Goal: Use online tool/utility: Utilize a website feature to perform a specific function

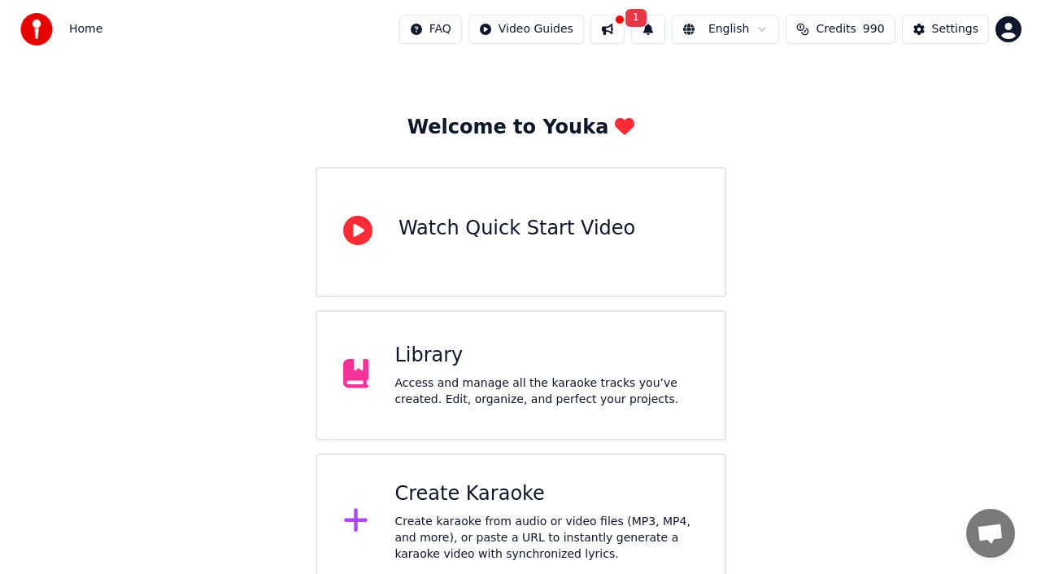
scroll to position [58, 0]
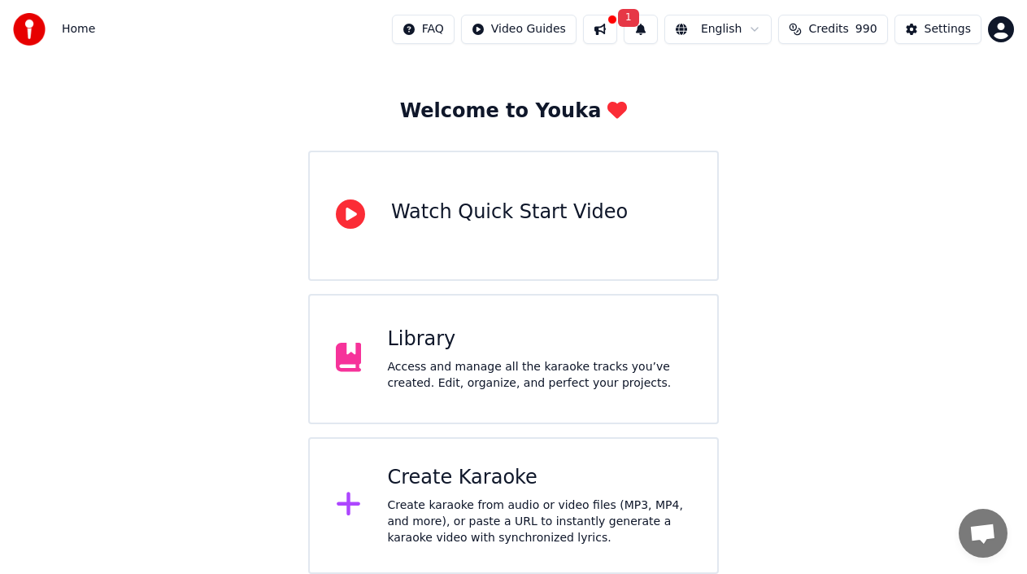
click at [486, 499] on div "Create karaoke from audio or video files (MP3, MP4, and more), or paste a URL t…" at bounding box center [539, 521] width 304 height 49
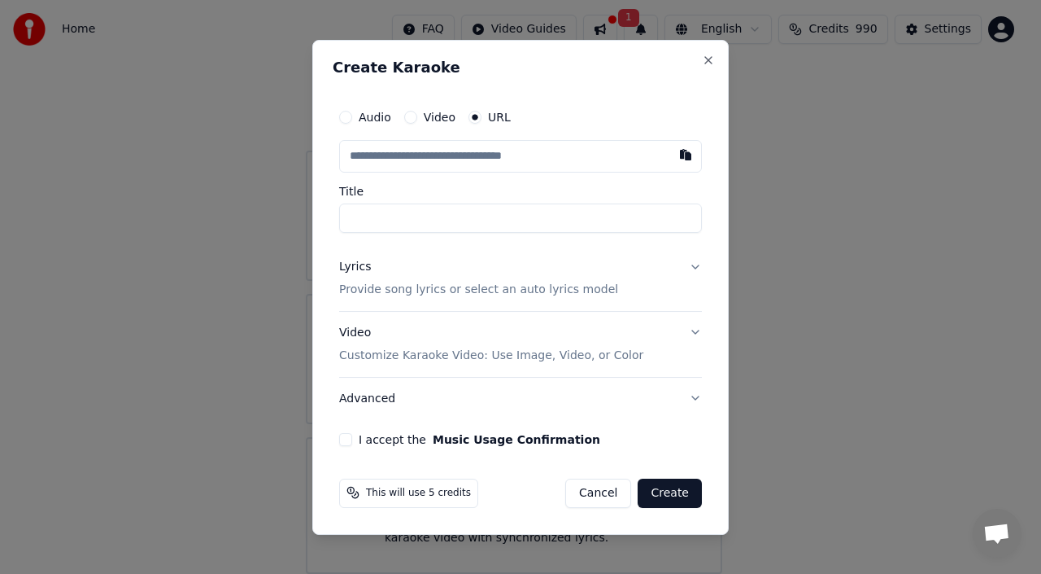
click at [373, 158] on input "text" at bounding box center [520, 156] width 363 height 33
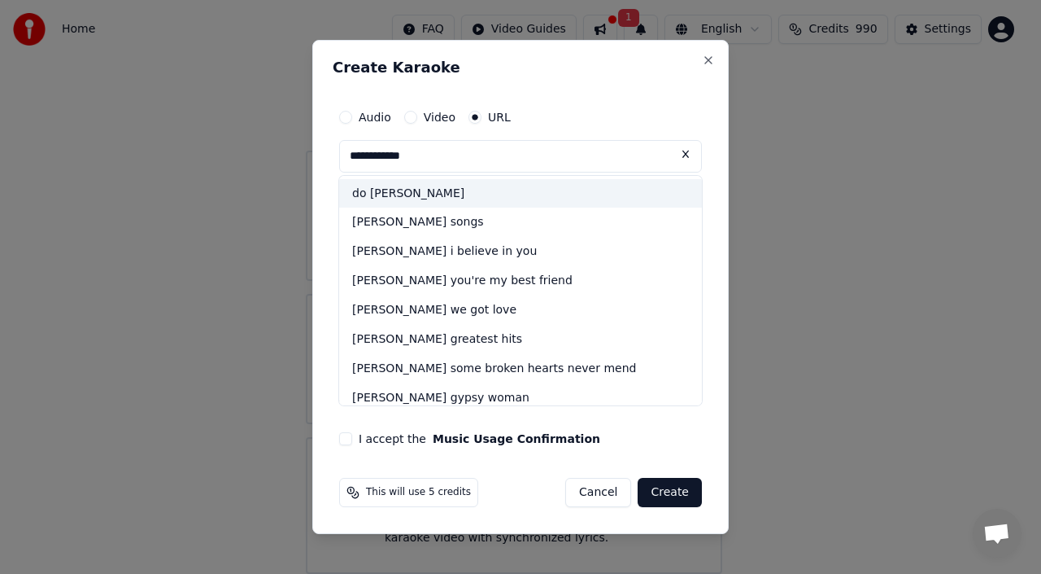
scroll to position [216, 0]
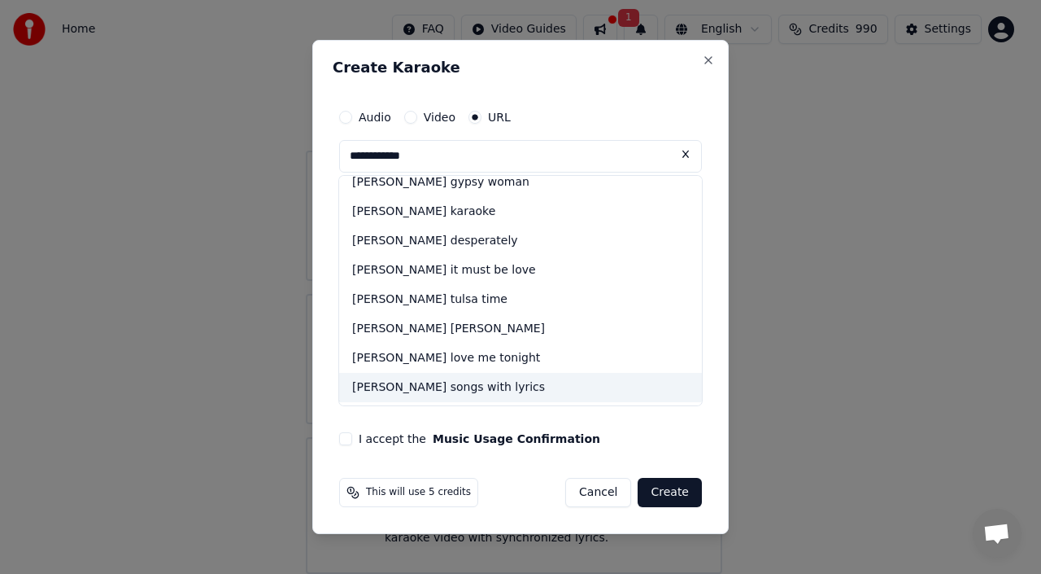
click at [450, 388] on div "[PERSON_NAME] songs with lyrics" at bounding box center [520, 387] width 363 height 29
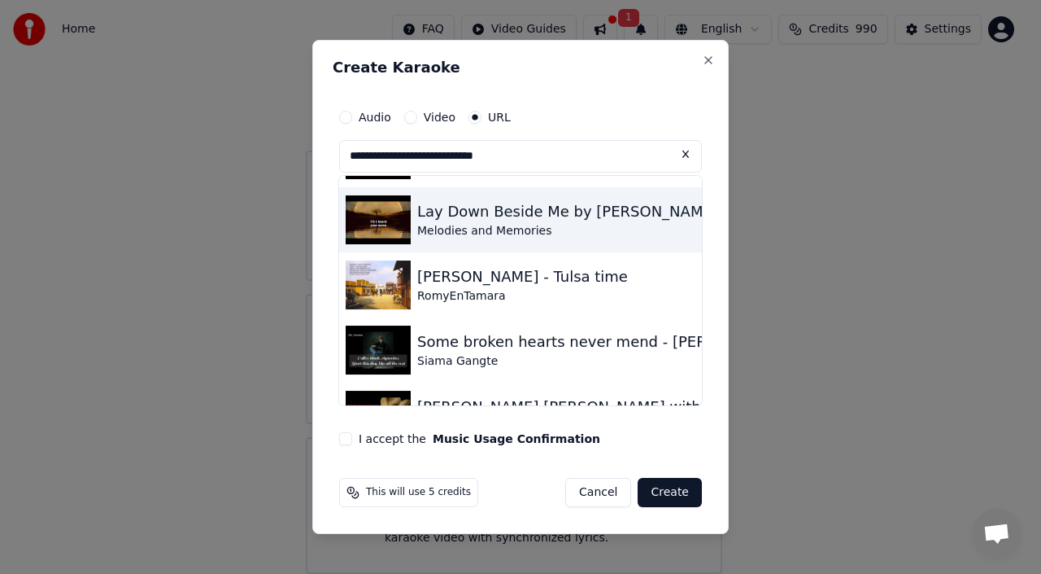
scroll to position [590, 0]
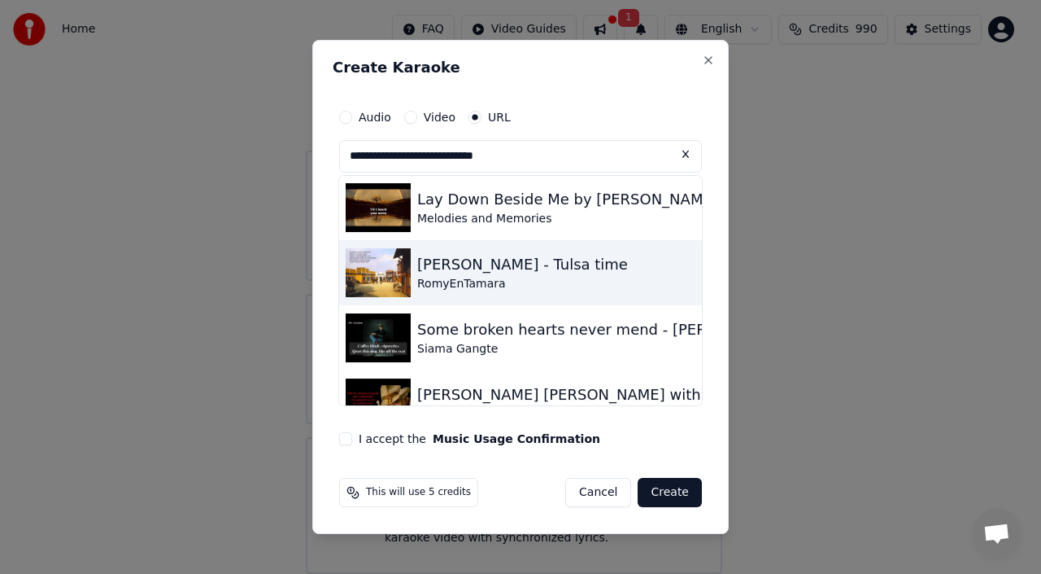
click at [399, 271] on img at bounding box center [378, 272] width 65 height 49
type input "**********"
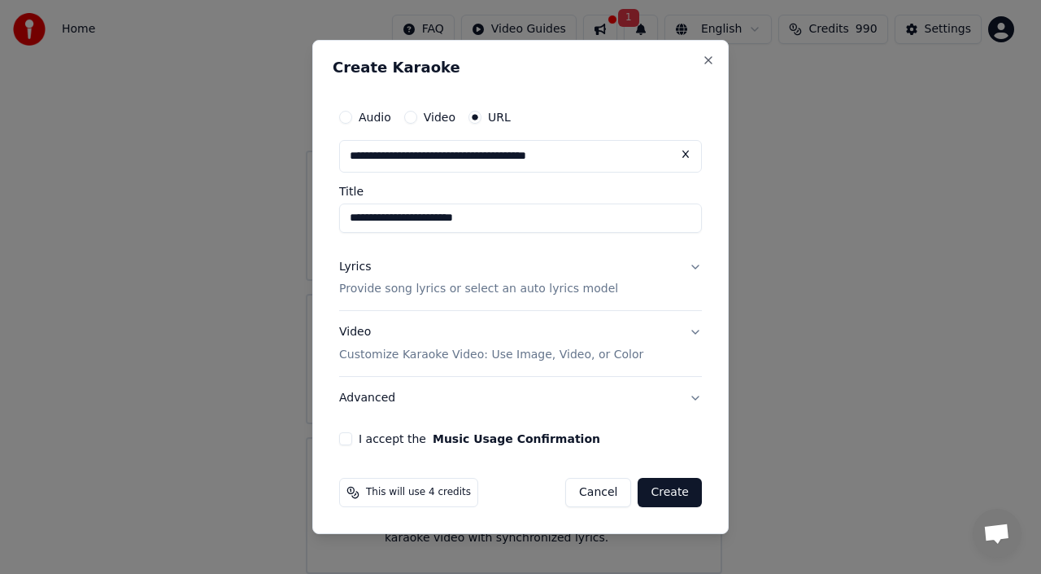
click at [679, 491] on button "Create" at bounding box center [670, 492] width 64 height 29
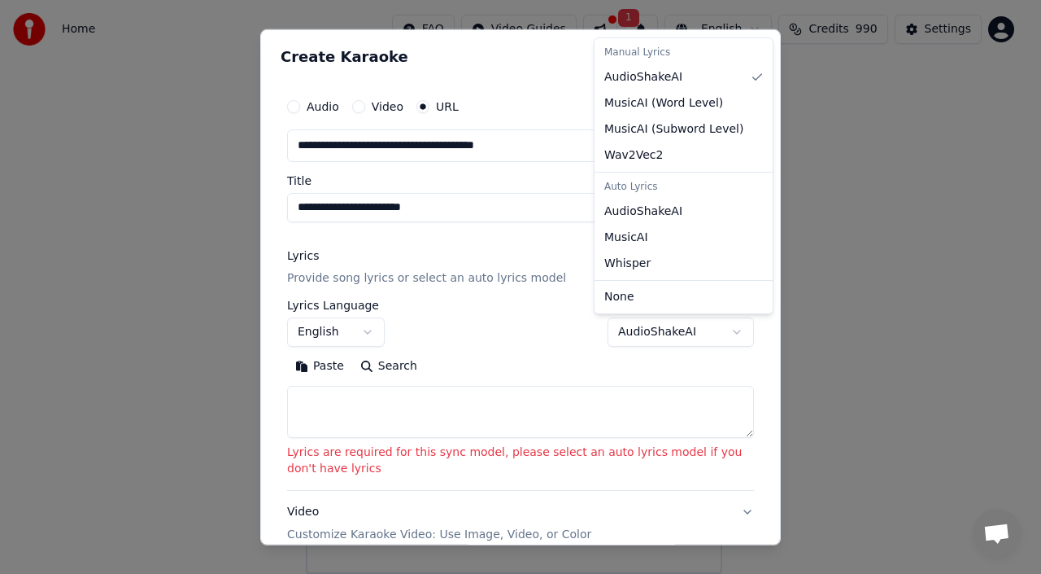
click at [720, 329] on body "**********" at bounding box center [513, 257] width 1027 height 631
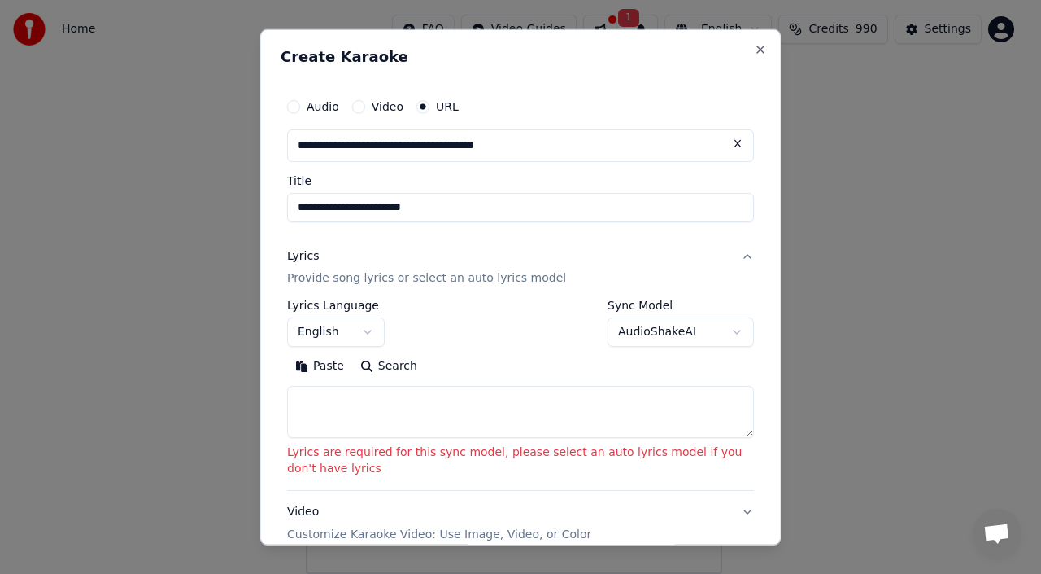
click at [720, 329] on body "**********" at bounding box center [513, 257] width 1027 height 631
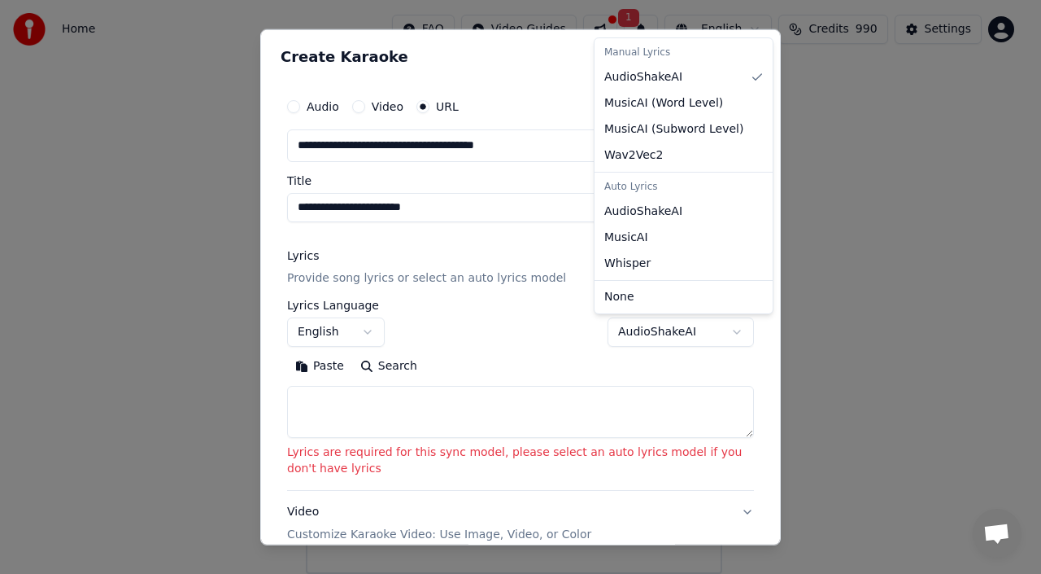
click at [720, 331] on body "**********" at bounding box center [513, 257] width 1027 height 631
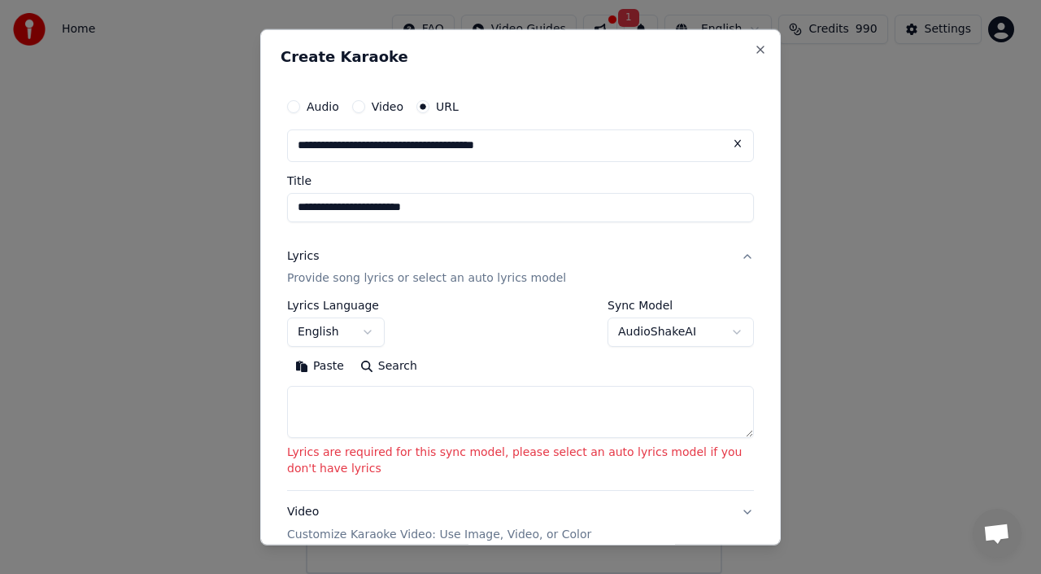
click at [718, 333] on body "**********" at bounding box center [513, 257] width 1027 height 631
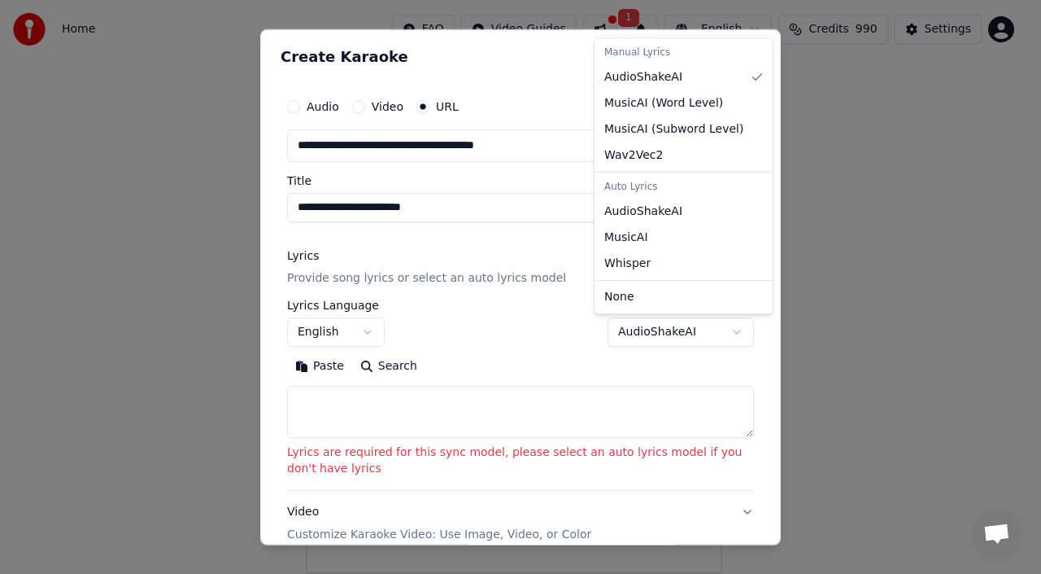
select select "**********"
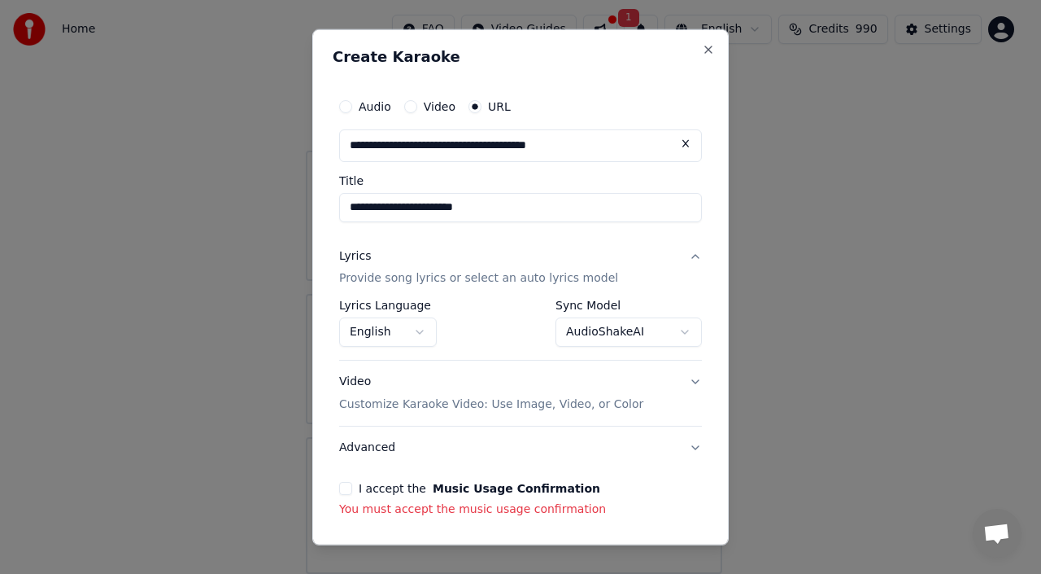
click at [350, 486] on button "I accept the Music Usage Confirmation" at bounding box center [345, 488] width 13 height 13
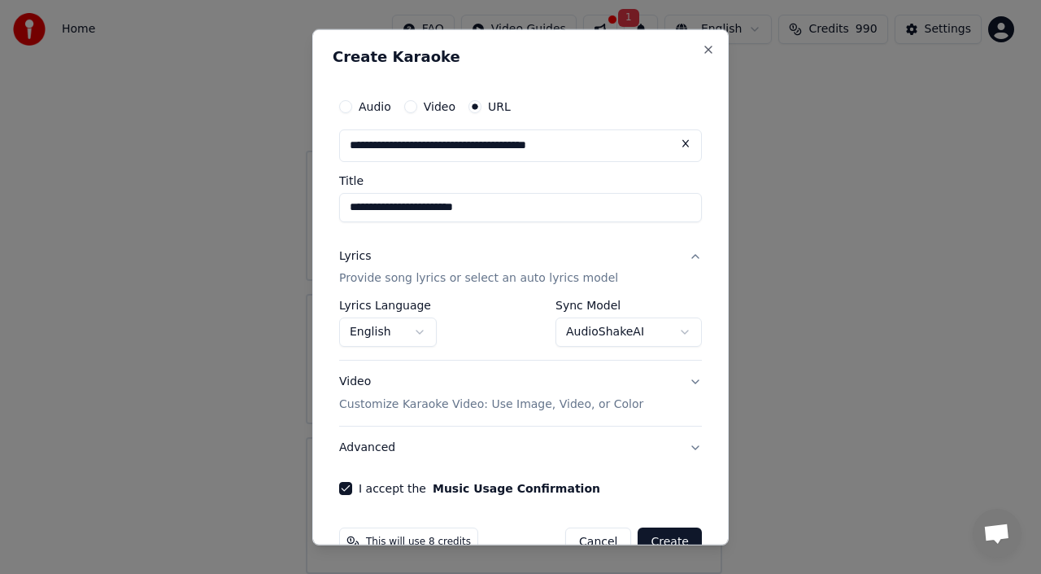
click at [659, 537] on button "Create" at bounding box center [670, 541] width 64 height 29
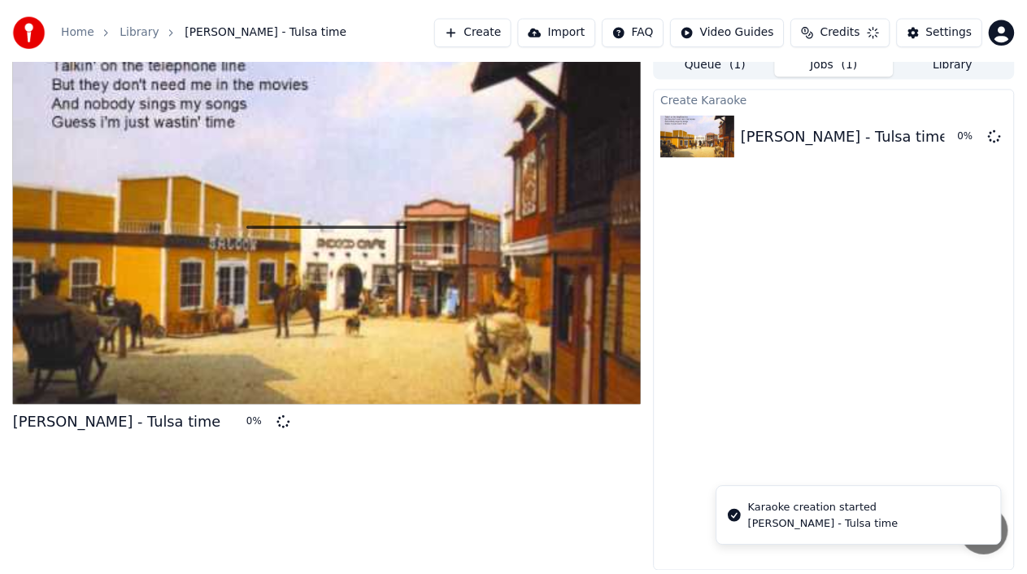
scroll to position [11, 0]
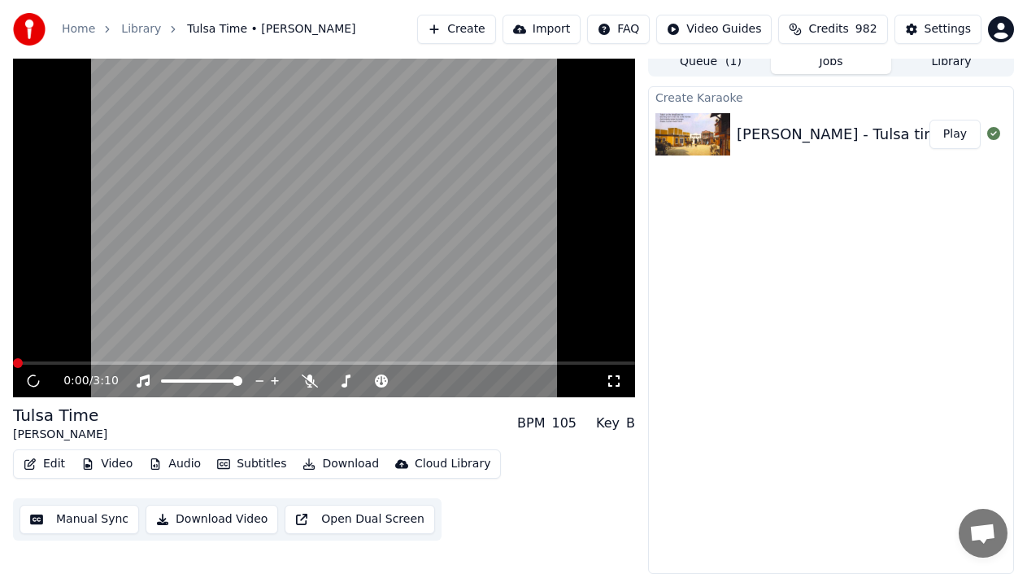
click at [957, 132] on button "Play" at bounding box center [955, 134] width 51 height 29
click at [310, 379] on icon at bounding box center [310, 380] width 16 height 13
click at [310, 381] on icon at bounding box center [310, 380] width 16 height 13
click at [32, 382] on icon at bounding box center [33, 380] width 10 height 11
click at [390, 384] on span at bounding box center [393, 381] width 10 height 10
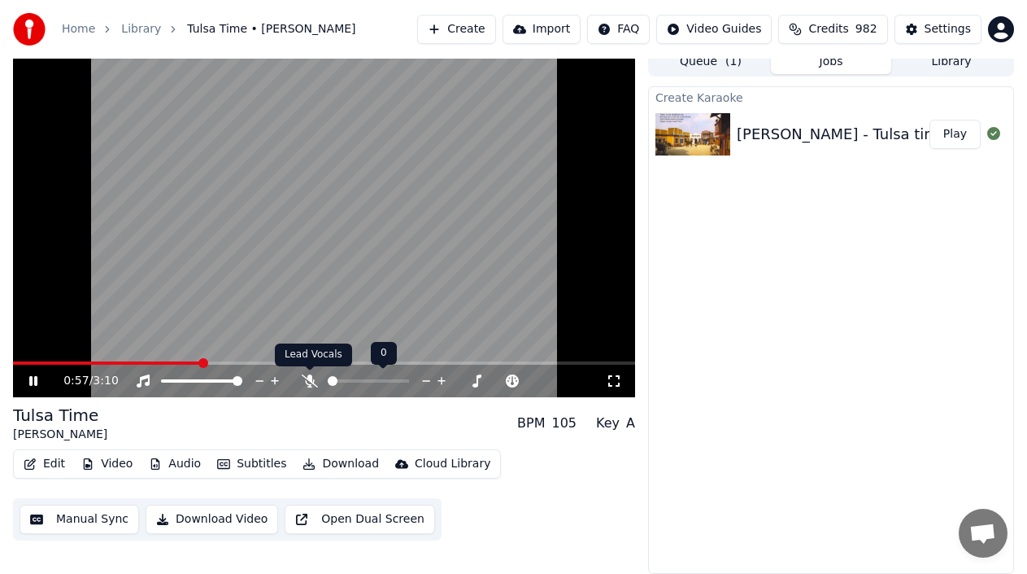
click at [310, 381] on icon at bounding box center [310, 380] width 16 height 13
click at [404, 382] on span at bounding box center [404, 381] width 10 height 10
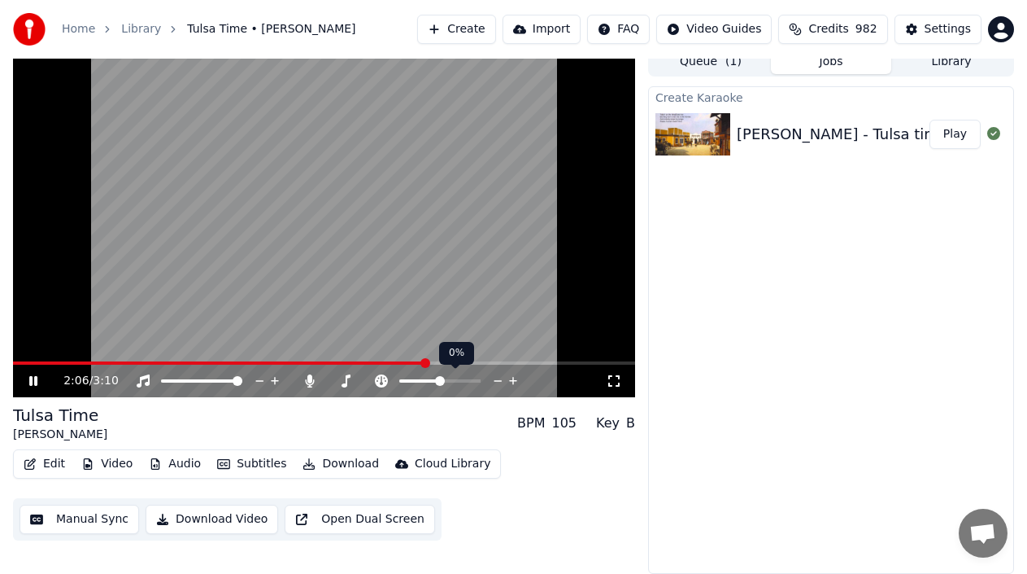
click at [440, 382] on span at bounding box center [440, 381] width 10 height 10
click at [347, 382] on icon at bounding box center [346, 380] width 9 height 13
click at [394, 380] on span at bounding box center [393, 381] width 10 height 10
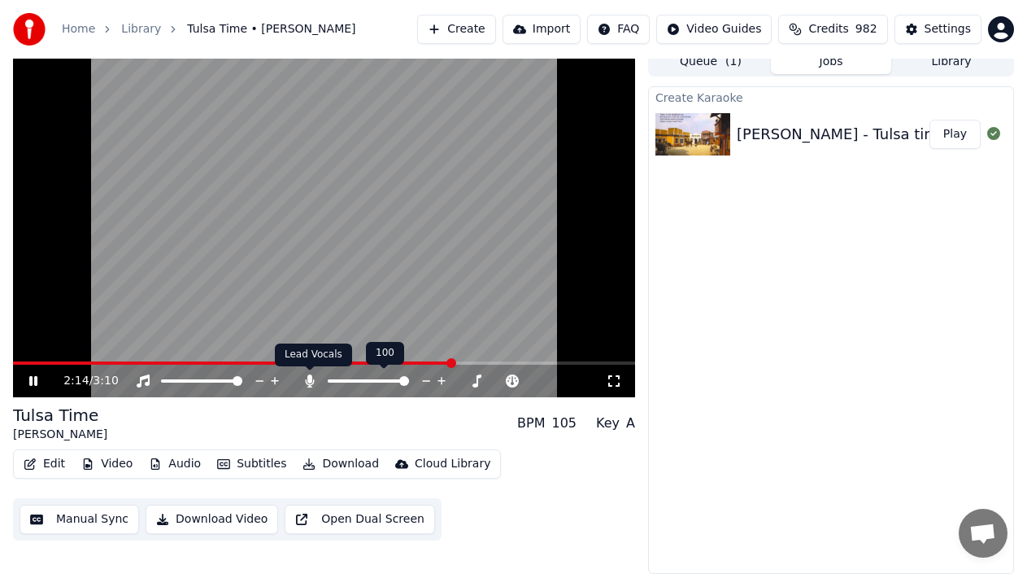
click at [312, 378] on icon at bounding box center [310, 380] width 9 height 13
click at [31, 377] on icon at bounding box center [44, 380] width 37 height 13
click at [33, 375] on icon at bounding box center [44, 380] width 37 height 13
click at [37, 358] on video at bounding box center [324, 222] width 622 height 350
click at [40, 361] on div "2:27 / 3:10" at bounding box center [324, 222] width 622 height 350
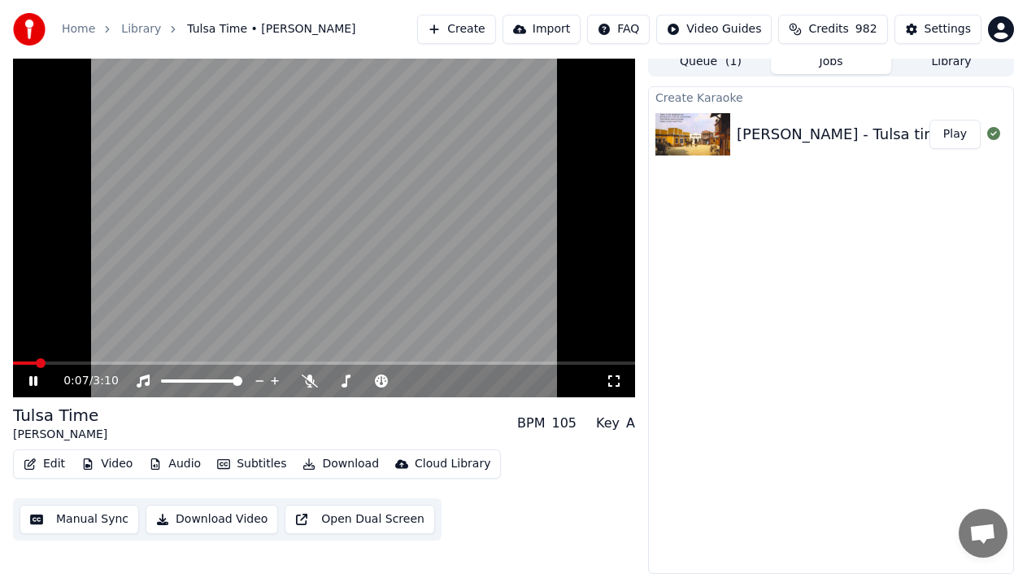
click at [36, 364] on span at bounding box center [24, 362] width 23 height 3
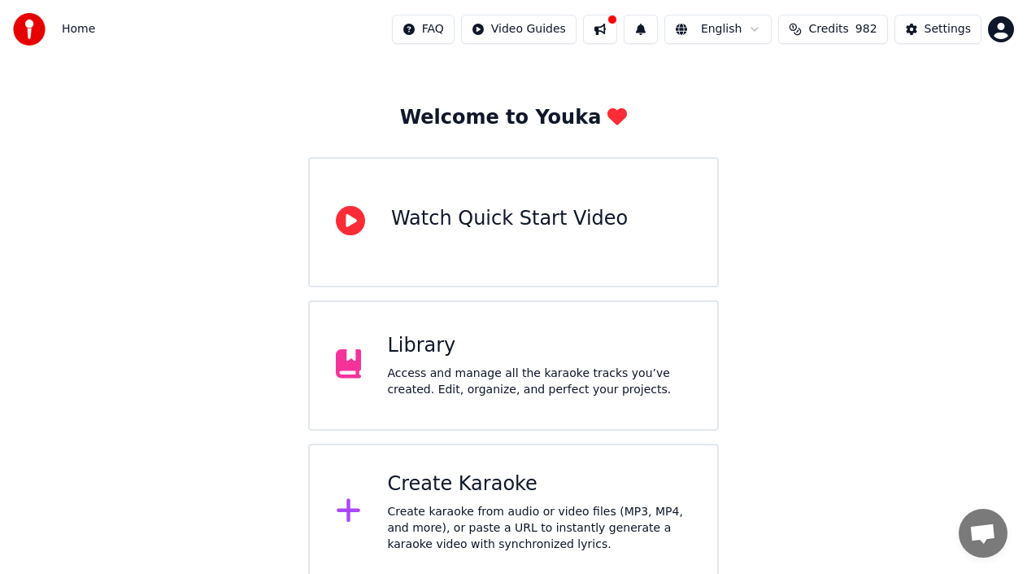
scroll to position [58, 0]
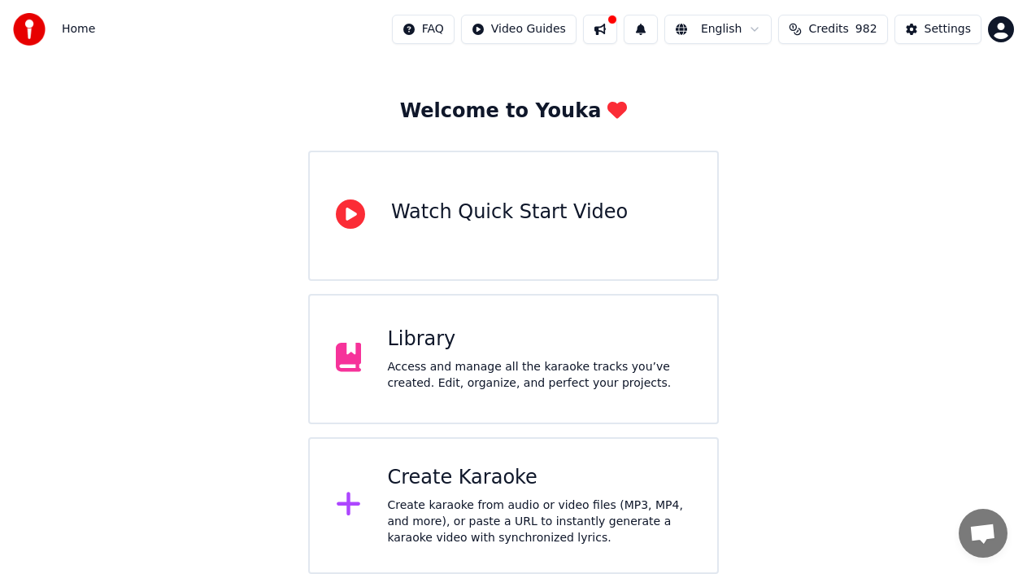
click at [450, 369] on div "Access and manage all the karaoke tracks you’ve created. Edit, organize, and pe…" at bounding box center [539, 375] width 304 height 33
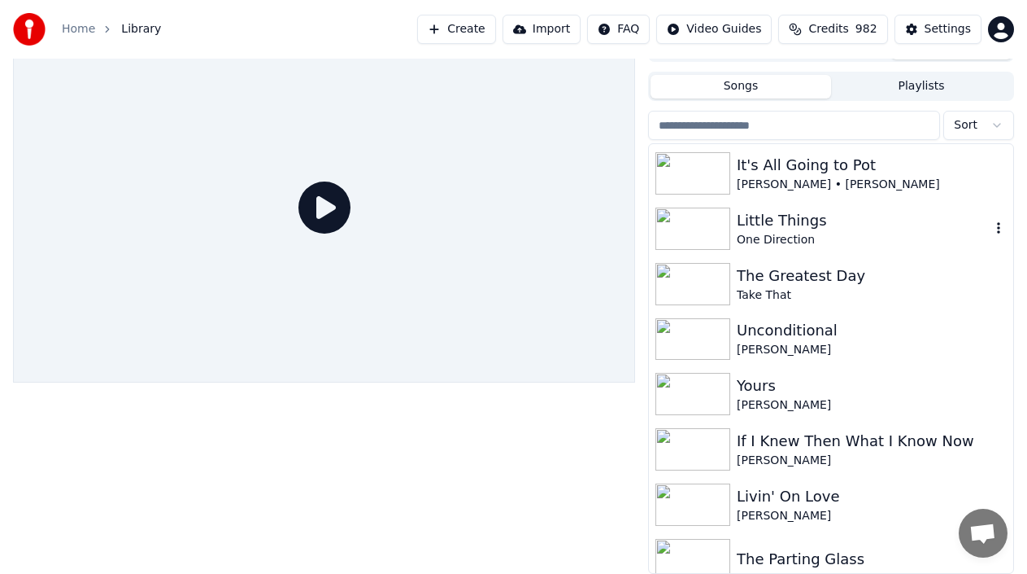
scroll to position [346, 0]
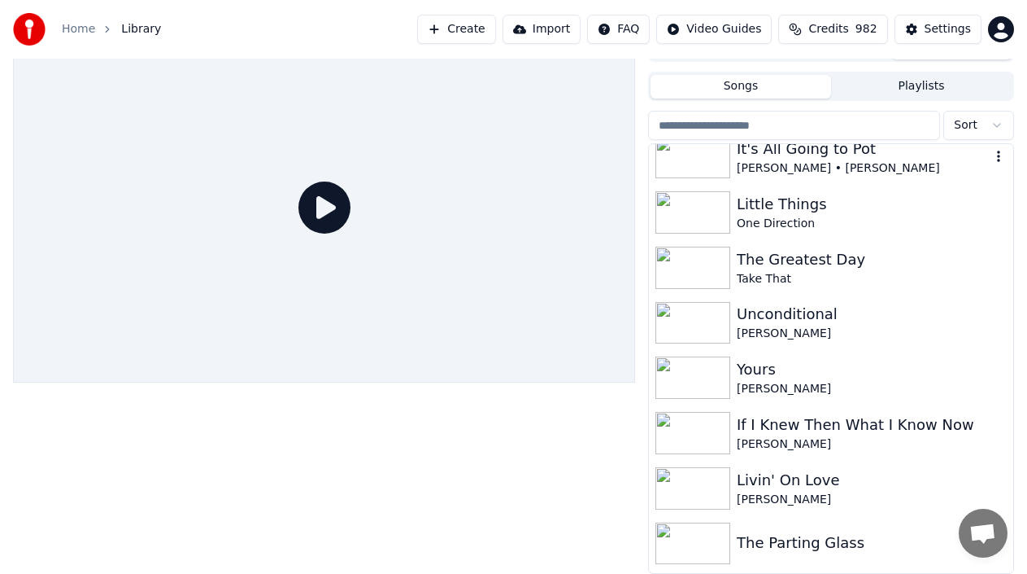
click at [693, 155] on img at bounding box center [693, 157] width 75 height 42
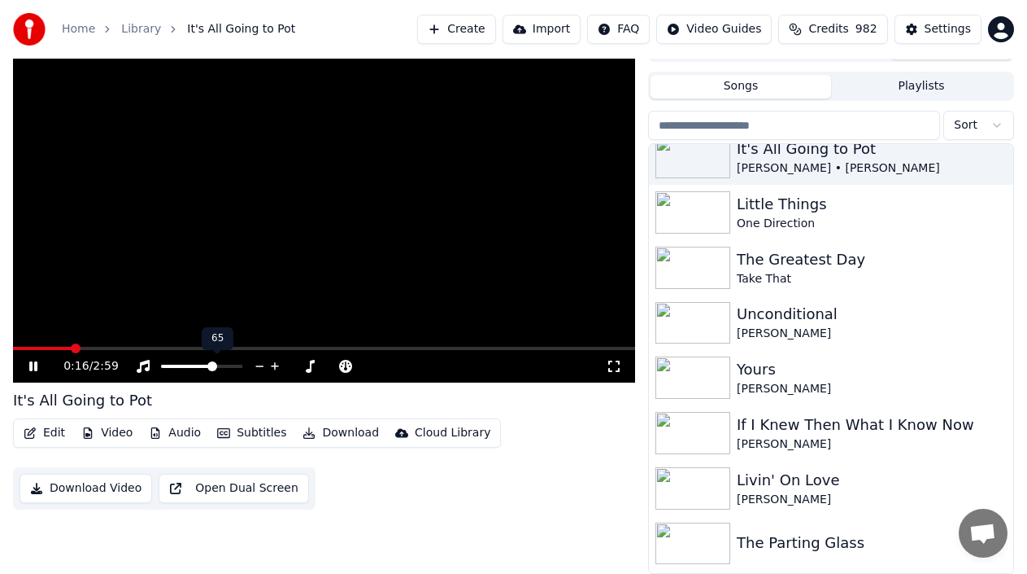
click at [214, 367] on span at bounding box center [212, 366] width 10 height 10
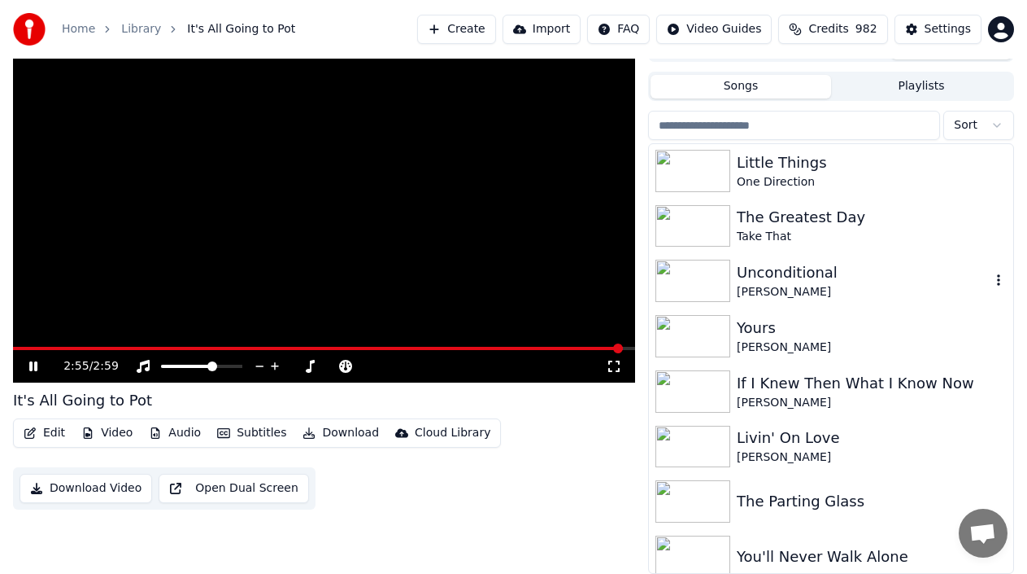
scroll to position [447, 0]
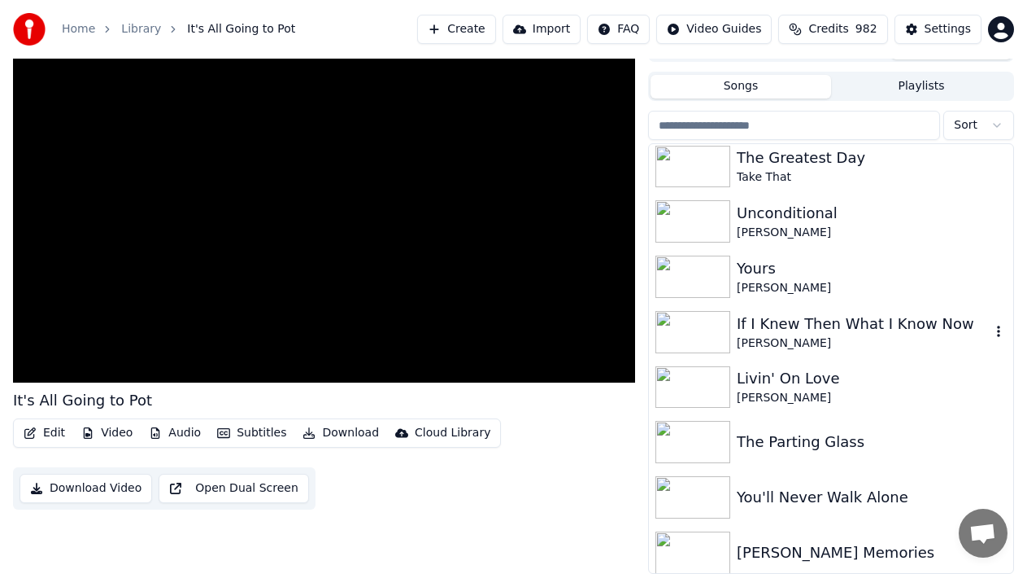
click at [702, 322] on img at bounding box center [693, 332] width 75 height 42
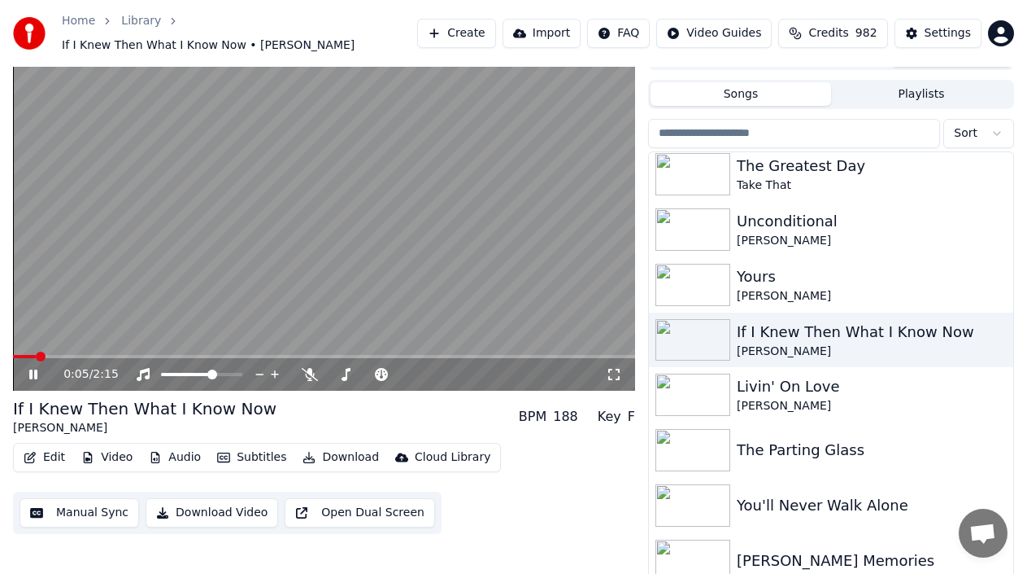
click at [36, 355] on span at bounding box center [24, 356] width 23 height 3
click at [310, 368] on icon at bounding box center [310, 374] width 16 height 13
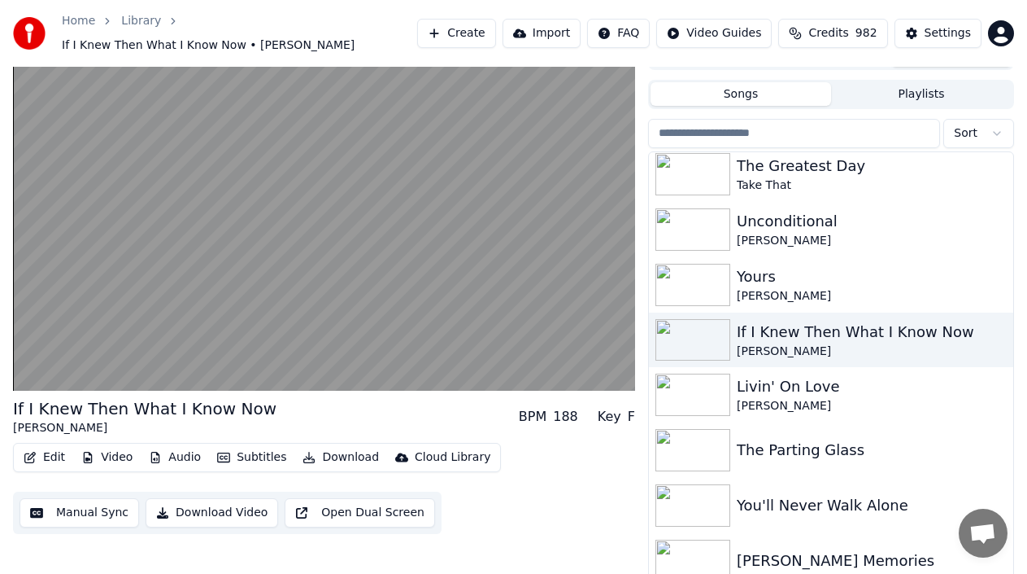
scroll to position [455, 0]
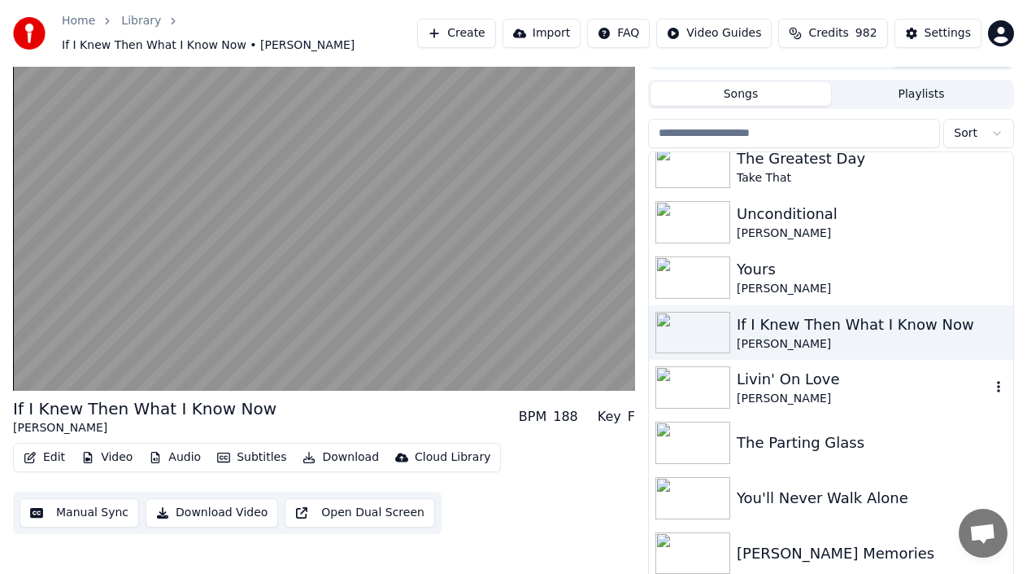
drag, startPoint x: 691, startPoint y: 374, endPoint x: 695, endPoint y: 366, distance: 9.1
click at [692, 372] on img at bounding box center [693, 387] width 75 height 42
click at [694, 366] on img at bounding box center [693, 387] width 75 height 42
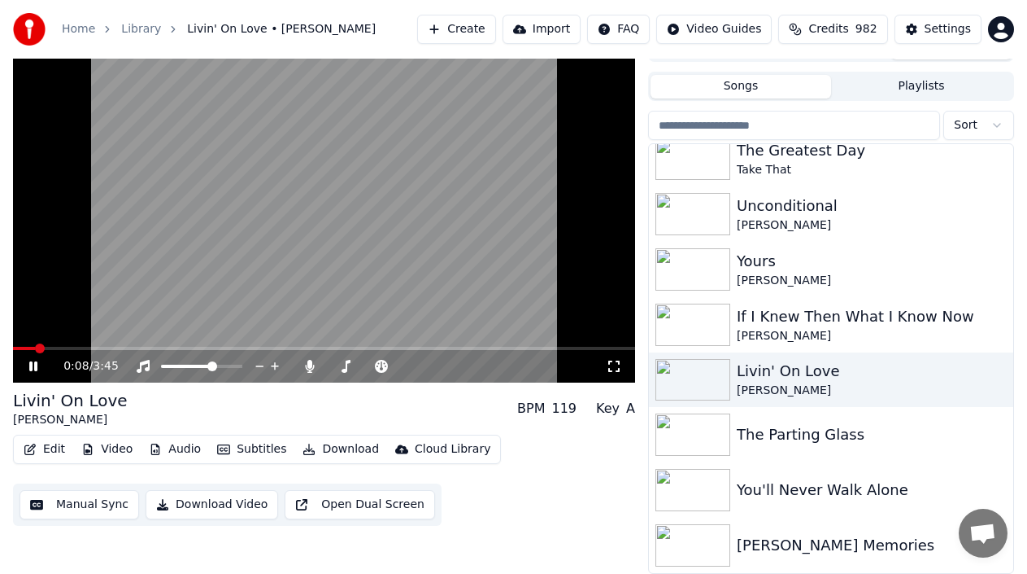
click at [36, 350] on span at bounding box center [324, 348] width 622 height 3
click at [310, 362] on icon at bounding box center [310, 366] width 9 height 13
click at [312, 367] on icon at bounding box center [310, 366] width 16 height 13
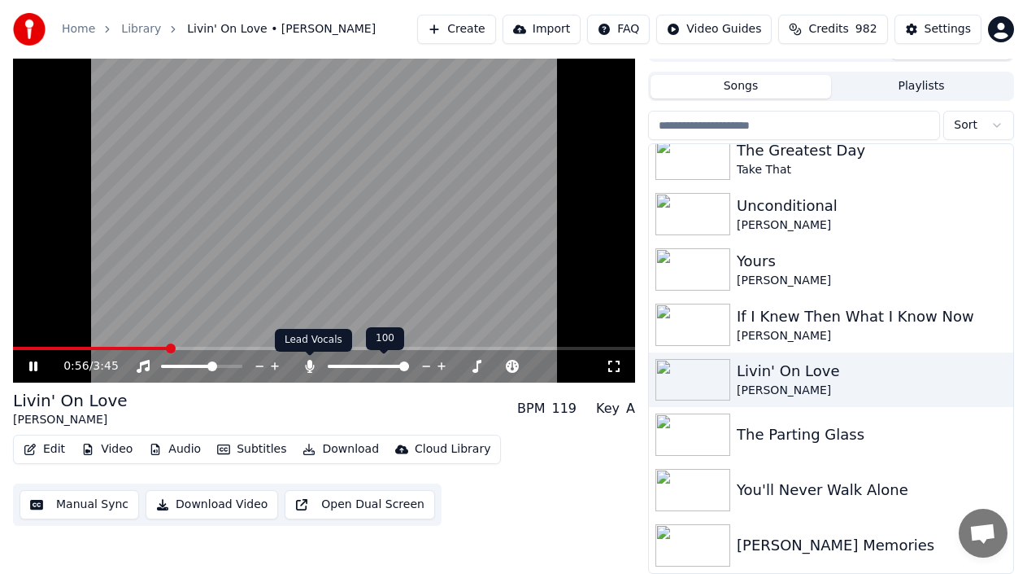
click at [307, 368] on icon at bounding box center [310, 366] width 9 height 13
click at [33, 360] on icon at bounding box center [44, 366] width 37 height 13
click at [692, 492] on img at bounding box center [693, 490] width 75 height 42
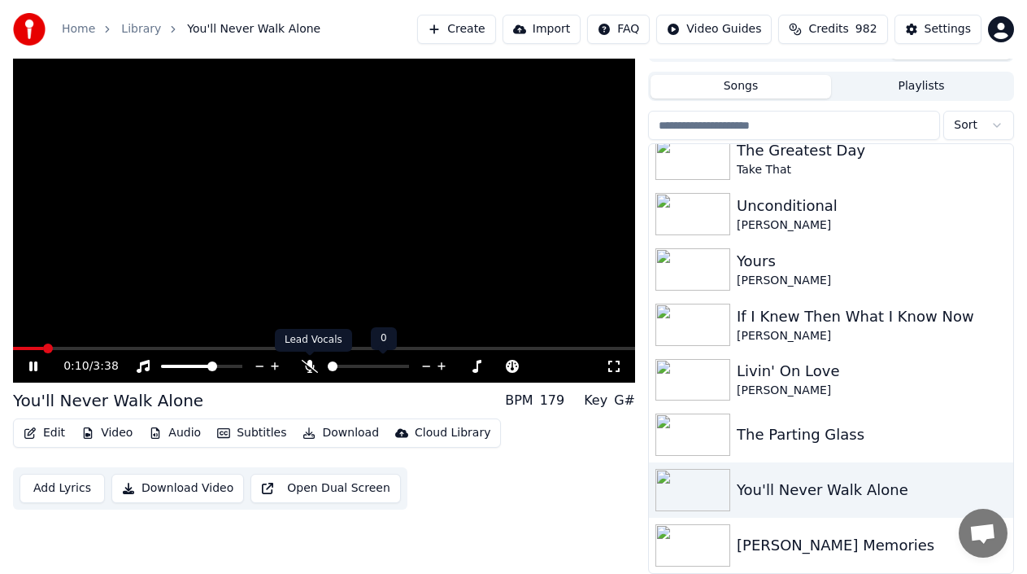
click at [307, 366] on icon at bounding box center [310, 366] width 16 height 13
click at [34, 366] on icon at bounding box center [44, 366] width 37 height 13
click at [693, 202] on img at bounding box center [693, 214] width 75 height 42
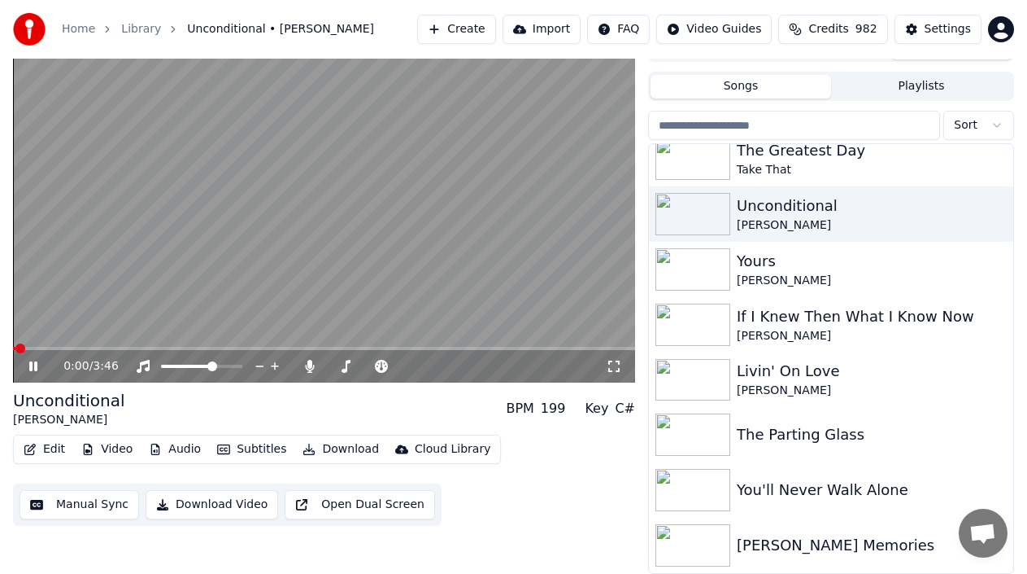
click at [50, 349] on span at bounding box center [324, 348] width 622 height 3
click at [84, 351] on div "0:01 / 3:46" at bounding box center [324, 366] width 622 height 33
click at [84, 348] on span at bounding box center [324, 348] width 622 height 3
click at [696, 167] on img at bounding box center [693, 159] width 75 height 42
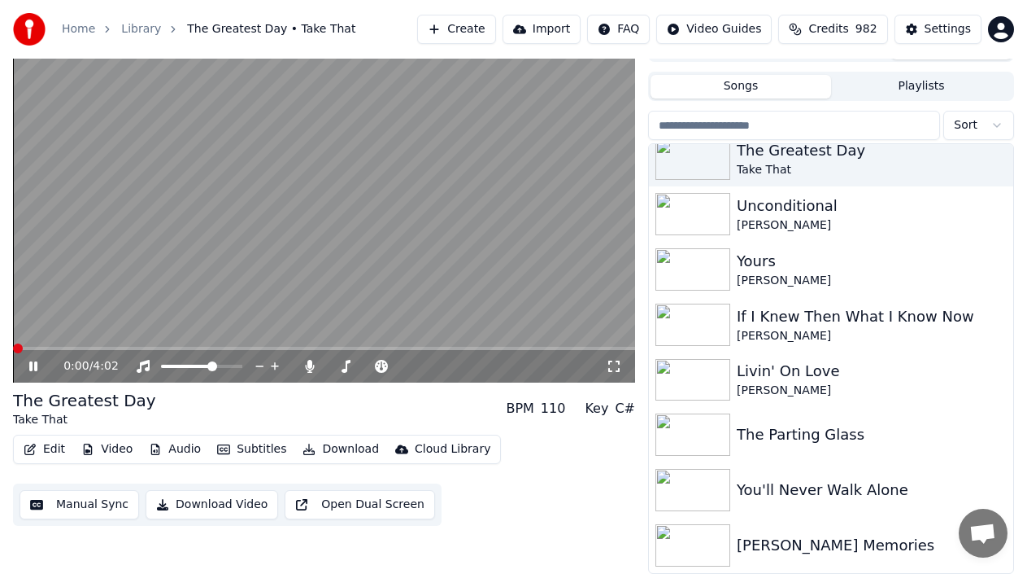
click at [48, 345] on video at bounding box center [324, 208] width 622 height 350
click at [56, 348] on span at bounding box center [324, 348] width 622 height 3
click at [102, 346] on video at bounding box center [324, 208] width 622 height 350
click at [99, 349] on span at bounding box center [324, 348] width 622 height 3
click at [35, 365] on icon at bounding box center [33, 366] width 8 height 10
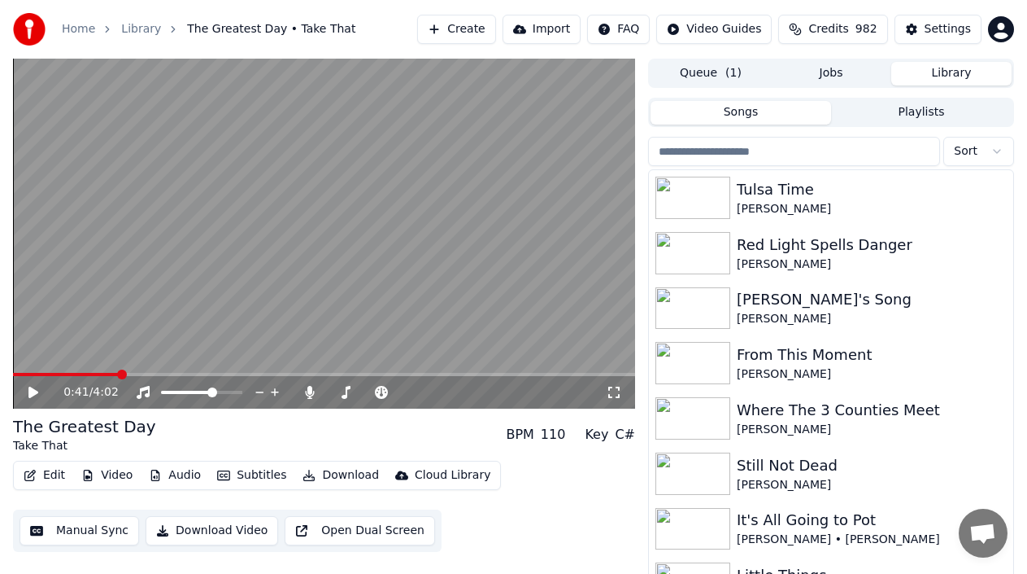
click at [562, 28] on button "Import" at bounding box center [542, 29] width 78 height 29
click at [494, 28] on button "Create" at bounding box center [456, 29] width 79 height 29
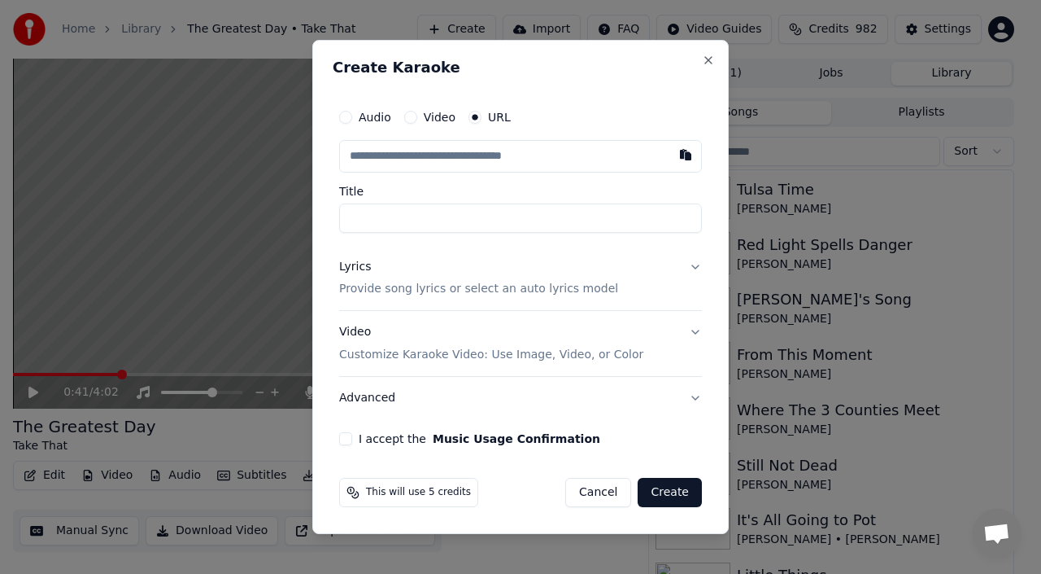
click at [406, 160] on input "text" at bounding box center [520, 156] width 363 height 33
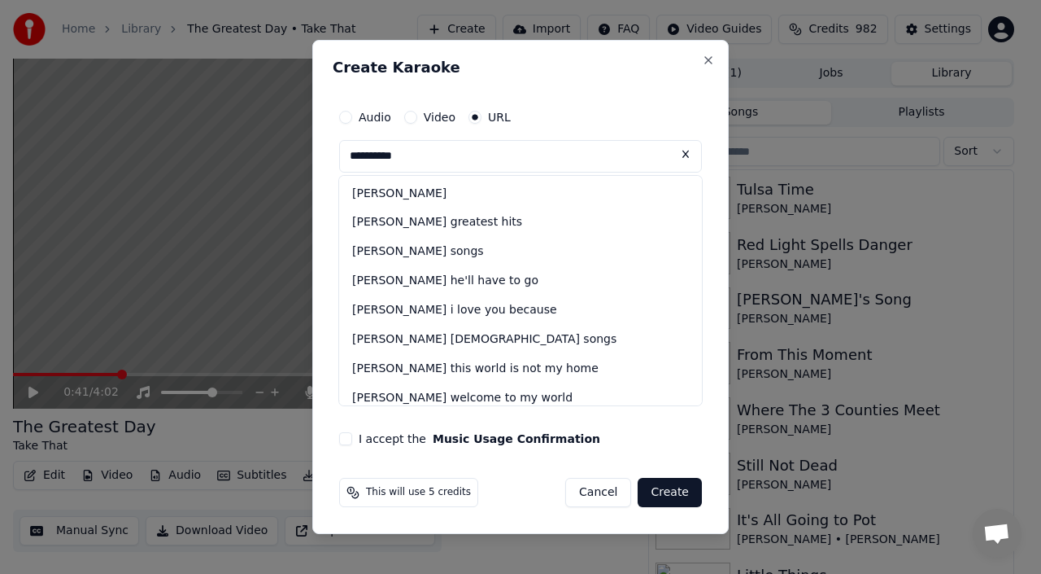
type input "**********"
click at [343, 436] on button "I accept the Music Usage Confirmation" at bounding box center [345, 438] width 13 height 13
click at [672, 502] on button "Create" at bounding box center [670, 492] width 64 height 29
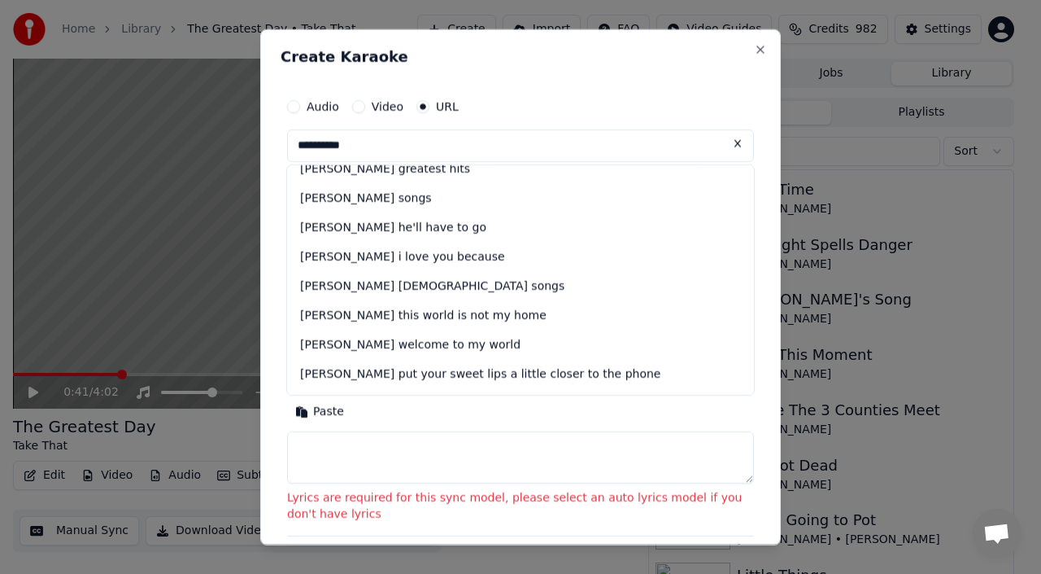
scroll to position [3, 0]
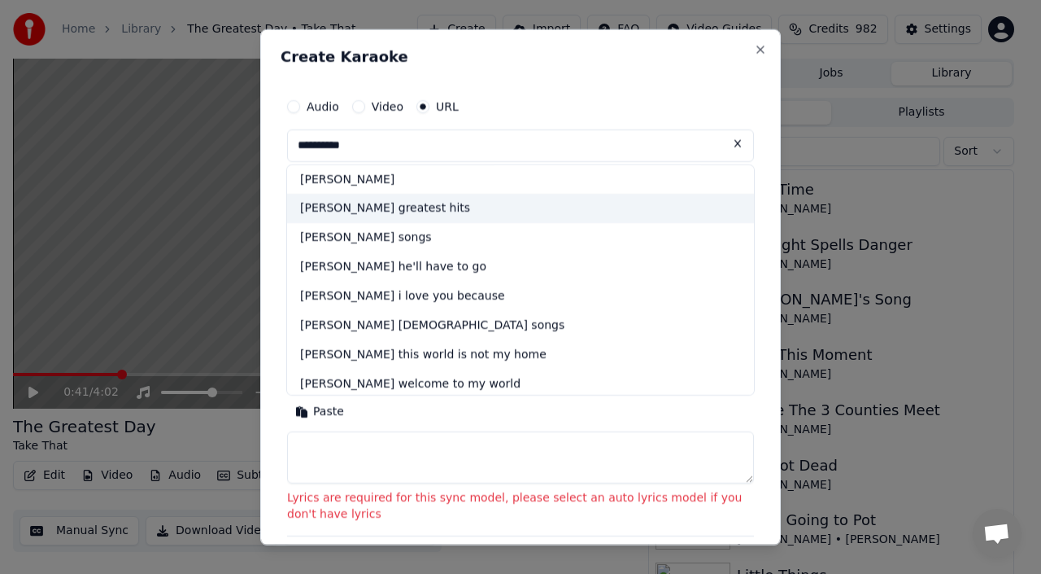
click at [369, 211] on div "[PERSON_NAME] greatest hits" at bounding box center [520, 208] width 467 height 29
type input "**********"
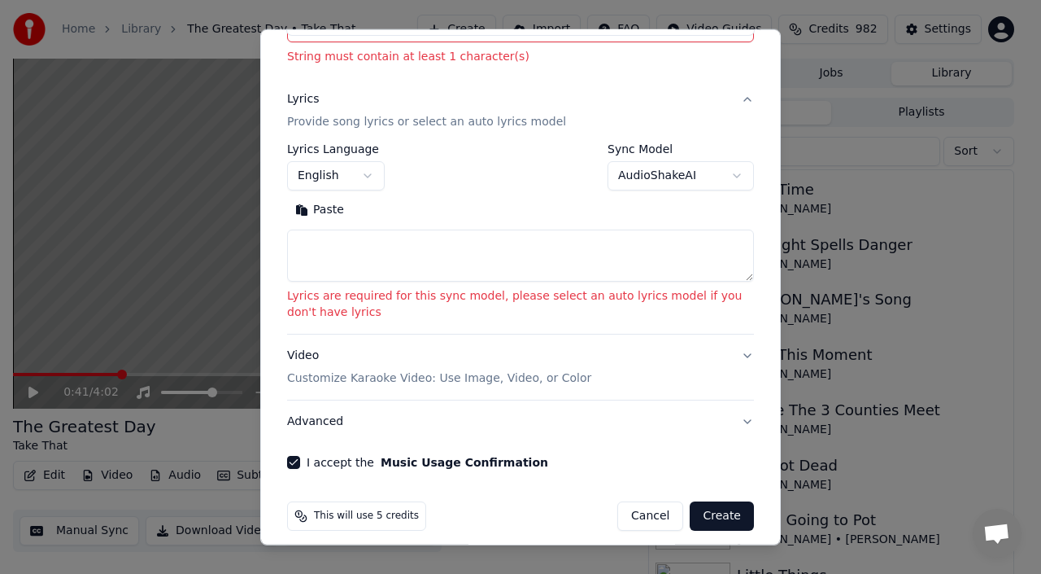
scroll to position [208, 0]
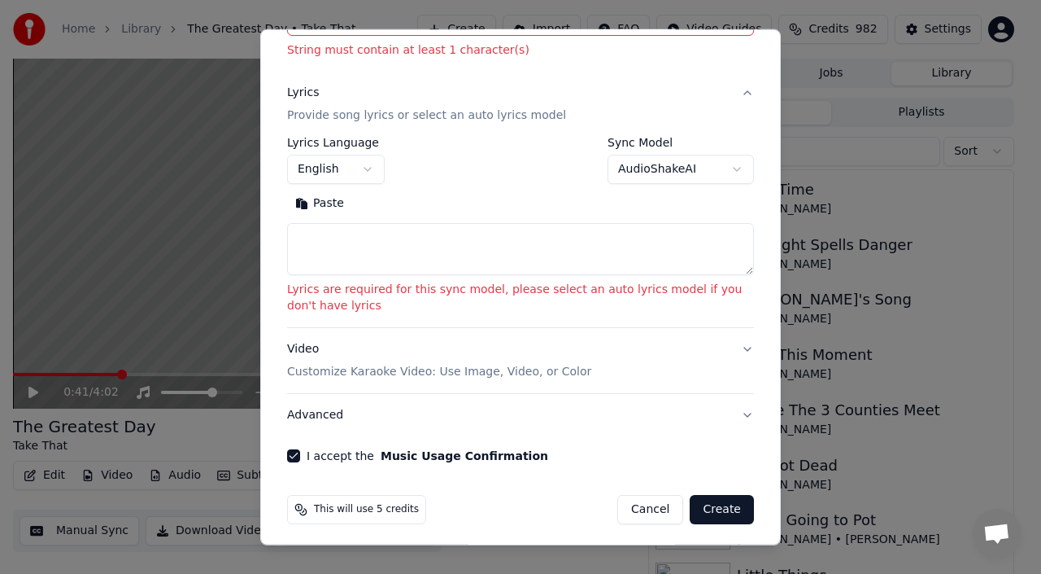
click at [698, 508] on button "Create" at bounding box center [722, 509] width 64 height 29
click at [690, 505] on button "Create" at bounding box center [722, 509] width 64 height 29
drag, startPoint x: 697, startPoint y: 504, endPoint x: 707, endPoint y: 498, distance: 11.7
click at [702, 504] on button "Create" at bounding box center [722, 509] width 64 height 29
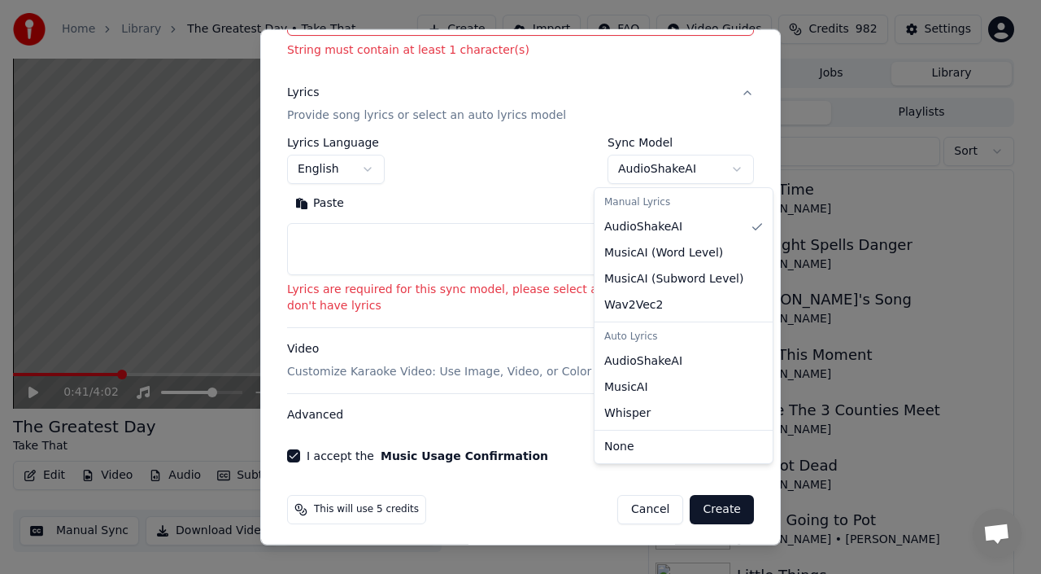
click at [721, 166] on body "**********" at bounding box center [513, 287] width 1027 height 574
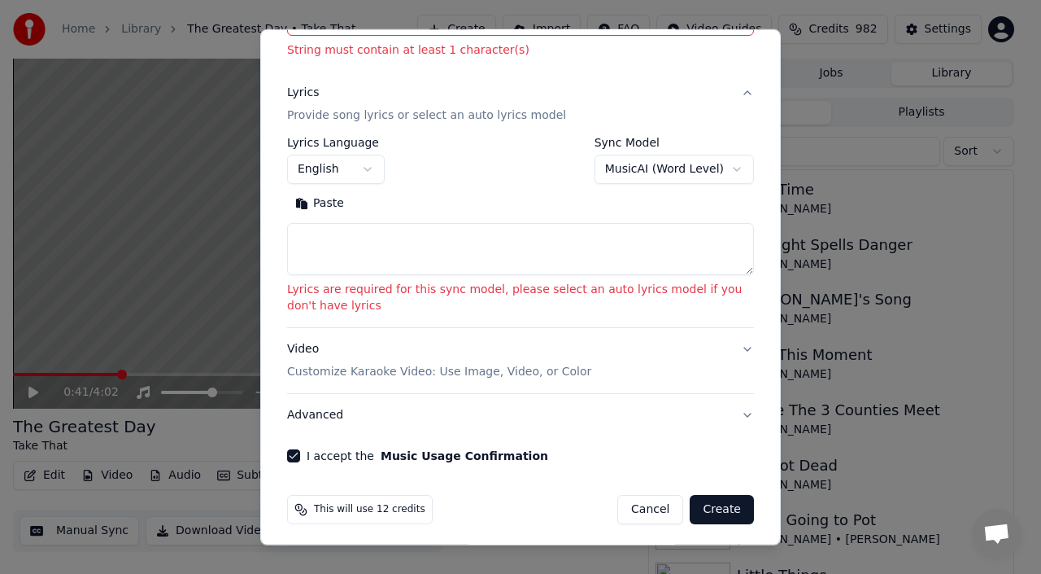
click at [711, 502] on button "Create" at bounding box center [722, 509] width 64 height 29
click at [721, 169] on body "**********" at bounding box center [513, 287] width 1027 height 574
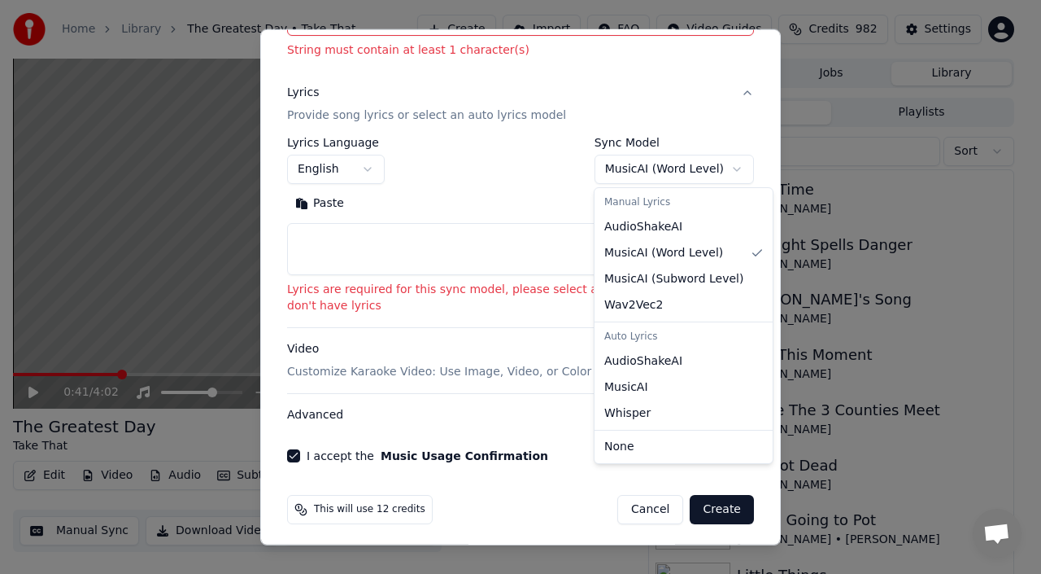
select select "**********"
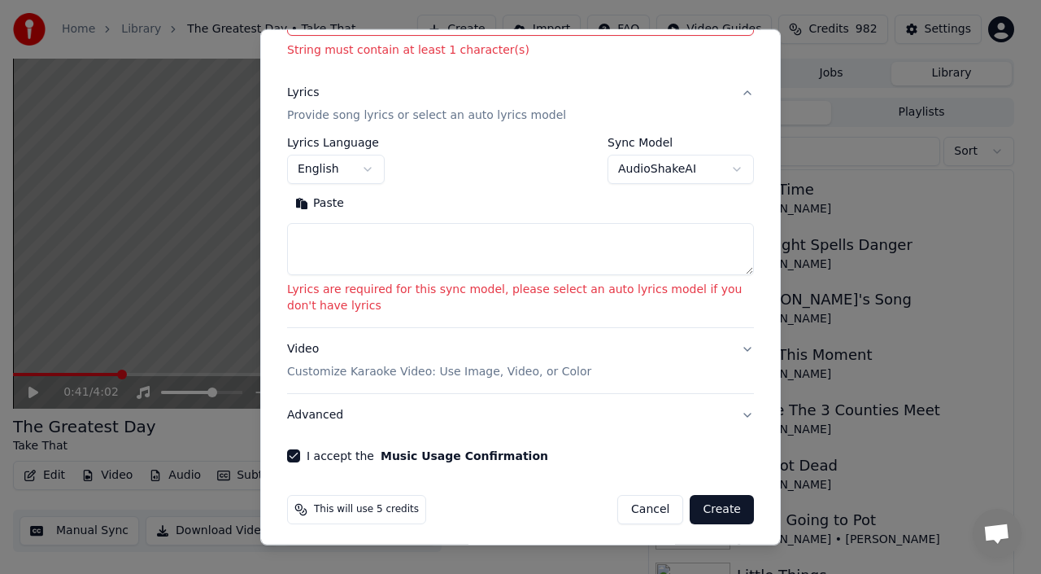
click at [709, 504] on button "Create" at bounding box center [722, 509] width 64 height 29
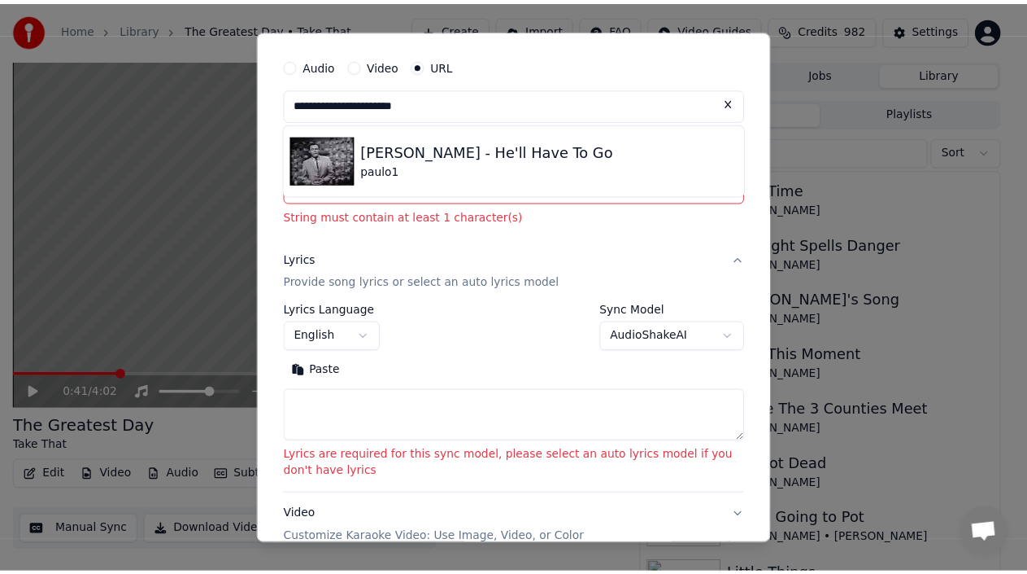
scroll to position [34, 0]
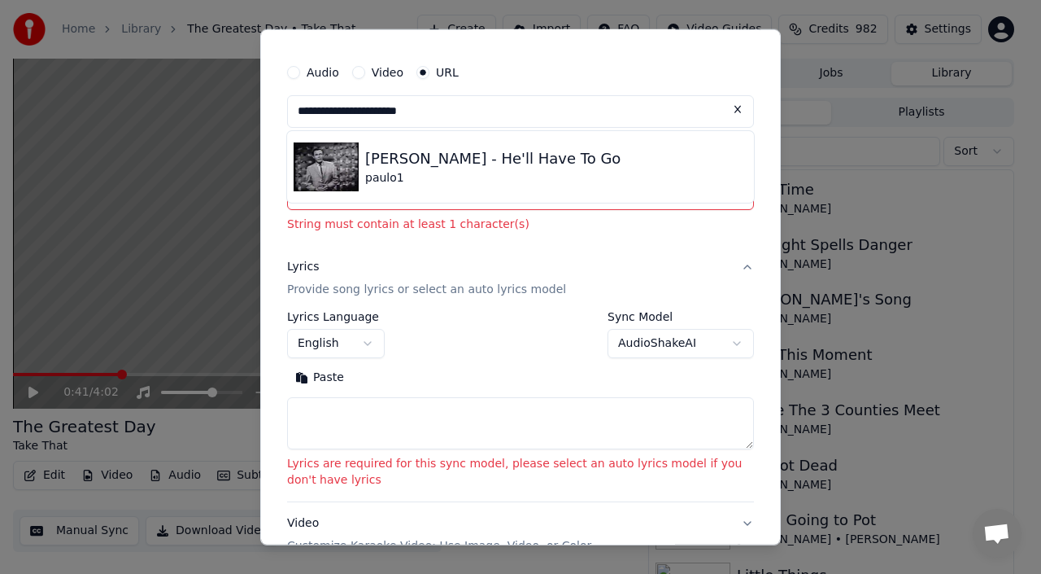
select select
